Goal: Check status

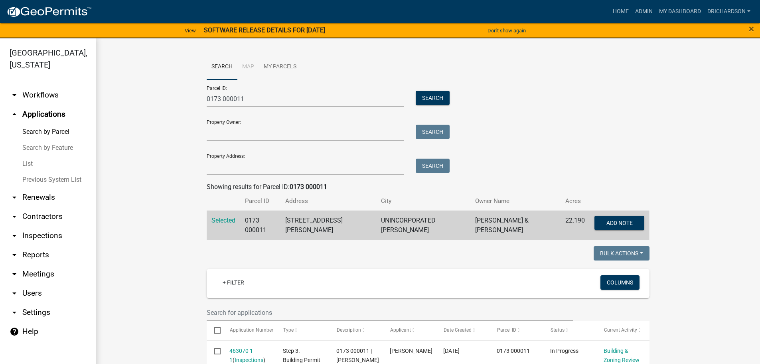
scroll to position [200, 0]
